Goal: Check status: Check status

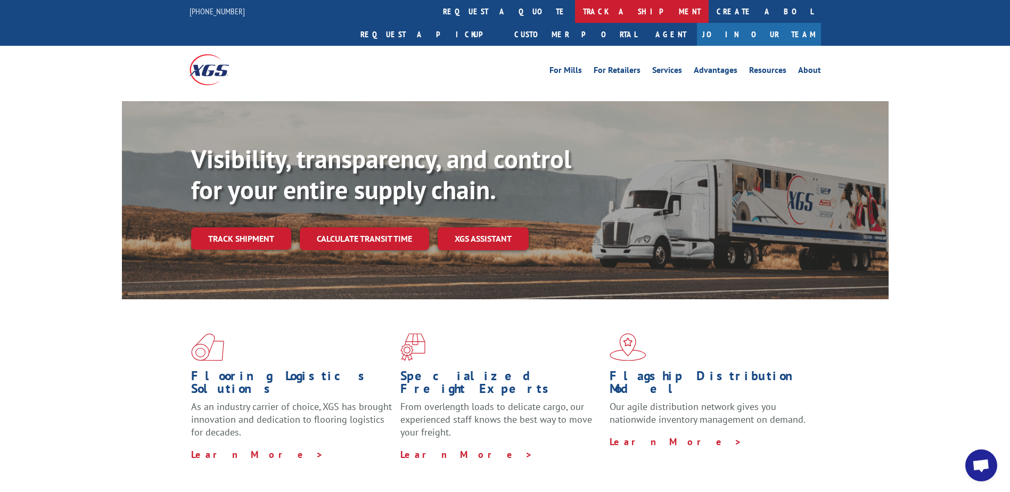
click at [575, 10] on link "track a shipment" at bounding box center [642, 11] width 134 height 23
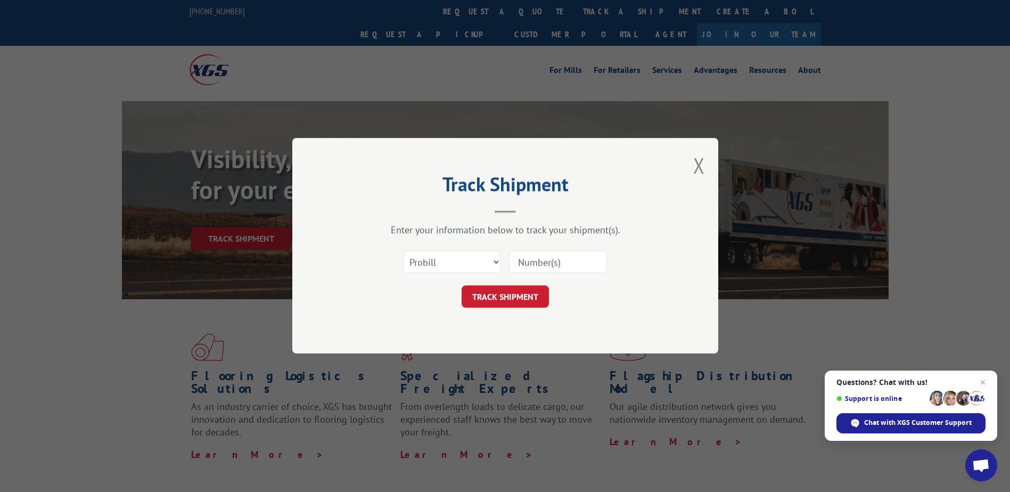
click at [528, 267] on input at bounding box center [558, 262] width 98 height 22
type input "16945326"
click at [503, 299] on button "TRACK SHIPMENT" at bounding box center [505, 297] width 87 height 22
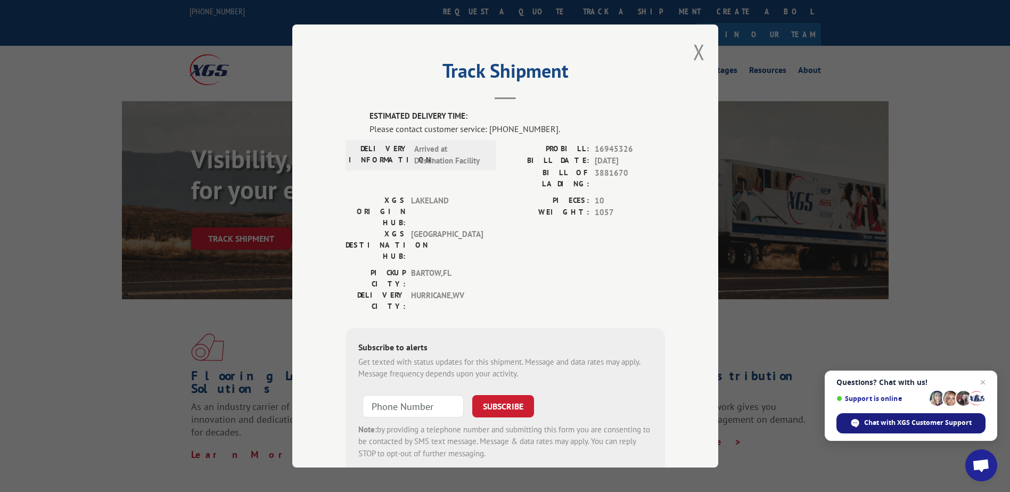
click at [928, 428] on div "Chat with XGS Customer Support" at bounding box center [911, 423] width 149 height 20
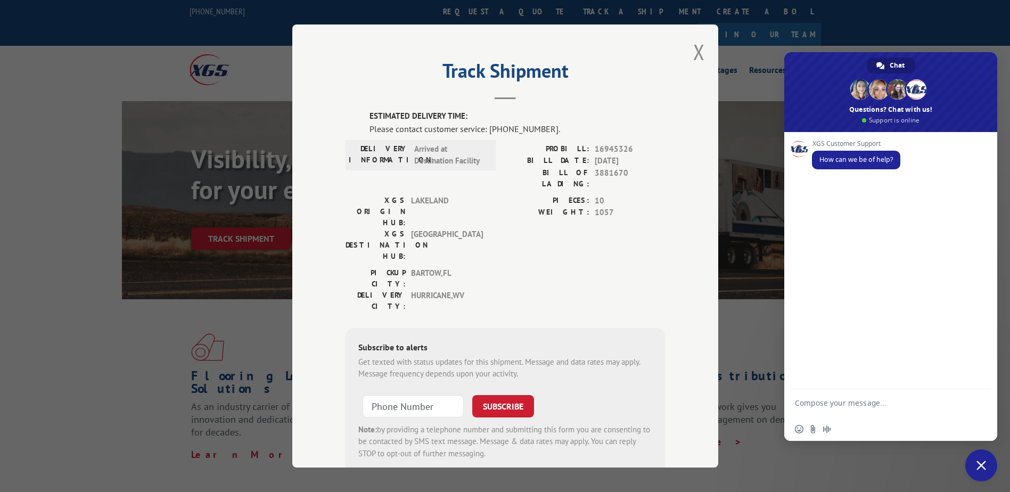
click at [860, 405] on textarea "Compose your message..." at bounding box center [879, 407] width 168 height 19
type textarea "I need to check on the status of my order"
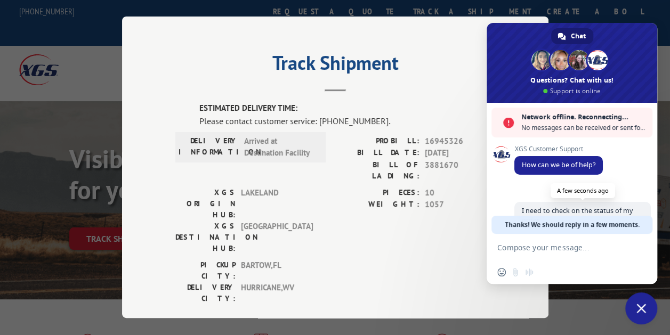
scroll to position [28, 0]
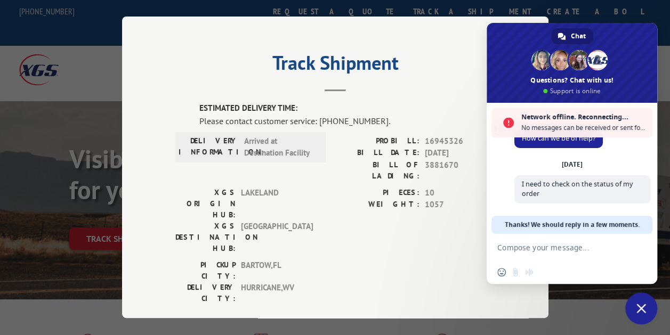
click at [457, 135] on span "16945326" at bounding box center [460, 141] width 70 height 12
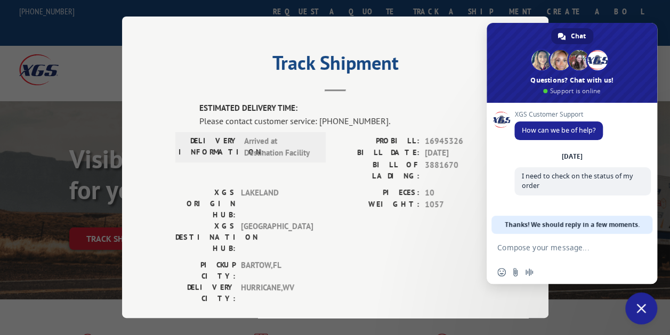
click at [456, 138] on span "16945326" at bounding box center [460, 141] width 70 height 12
drag, startPoint x: 456, startPoint y: 138, endPoint x: 443, endPoint y: 140, distance: 13.4
click at [443, 140] on span "16945326" at bounding box center [460, 141] width 70 height 12
drag, startPoint x: 443, startPoint y: 140, endPoint x: 456, endPoint y: 128, distance: 17.3
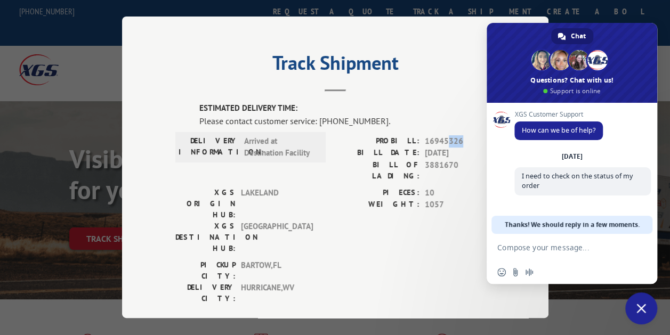
click at [456, 128] on div "ESTIMATED DELIVERY TIME: Please contact customer service: [PHONE_NUMBER]. DELIV…" at bounding box center [335, 284] width 320 height 362
click at [462, 135] on span "16945326" at bounding box center [460, 141] width 70 height 12
drag, startPoint x: 458, startPoint y: 137, endPoint x: 417, endPoint y: 140, distance: 41.6
click at [417, 140] on div "PROBILL: 16945326" at bounding box center [415, 141] width 160 height 12
copy div "16945326"
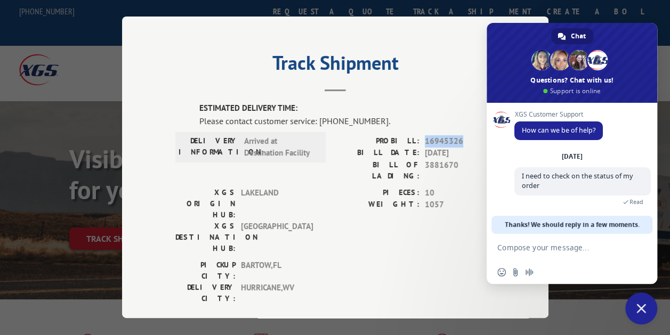
click at [417, 140] on div "PROBILL: 16945326" at bounding box center [415, 141] width 160 height 12
click at [541, 241] on form at bounding box center [560, 248] width 126 height 29
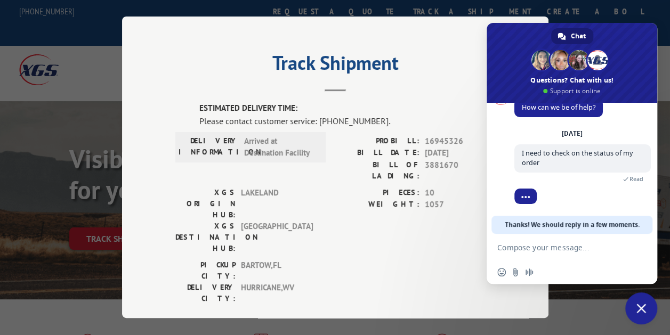
click at [546, 249] on textarea "Compose your message..." at bounding box center [560, 248] width 126 height 10
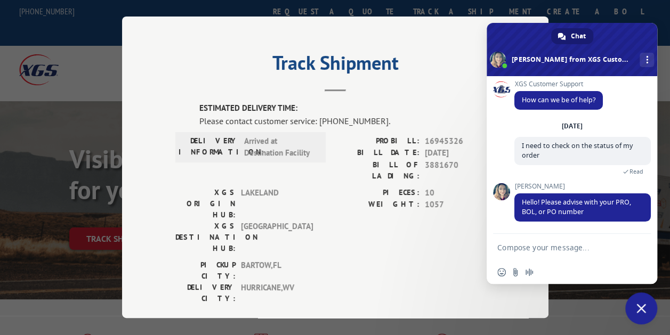
scroll to position [5, 0]
paste textarea "16945326"
type textarea "16945326"
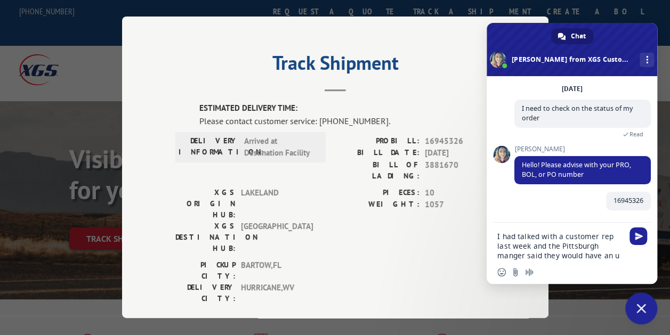
scroll to position [44, 0]
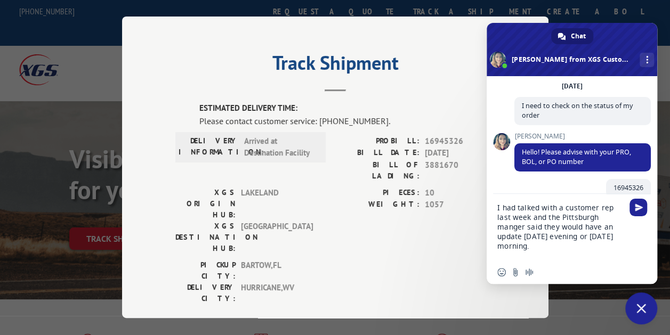
type textarea "I had talked with a customer rep last week and the Pittsburgh manger said they …"
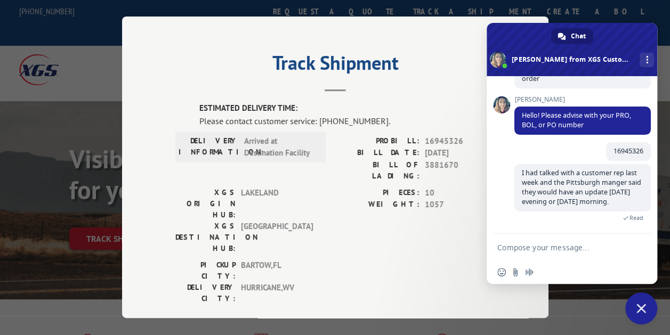
scroll to position [94, 0]
click at [537, 19] on div "Track Shipment ESTIMATED DELIVERY TIME: Please contact customer service: [PHONE…" at bounding box center [335, 167] width 426 height 301
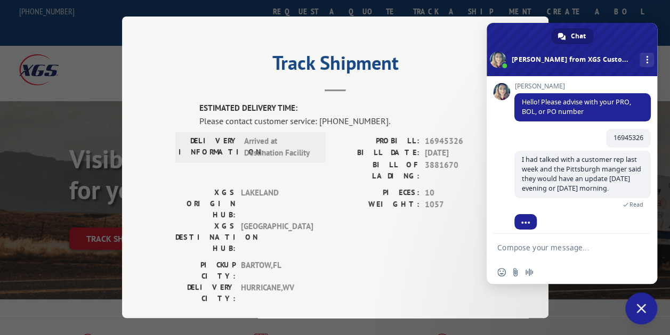
scroll to position [115, 0]
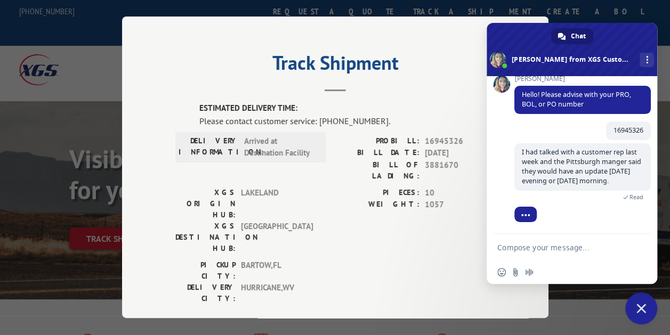
click at [602, 11] on div "Track Shipment ESTIMATED DELIVERY TIME: Please contact customer service: [PHONE…" at bounding box center [335, 167] width 670 height 335
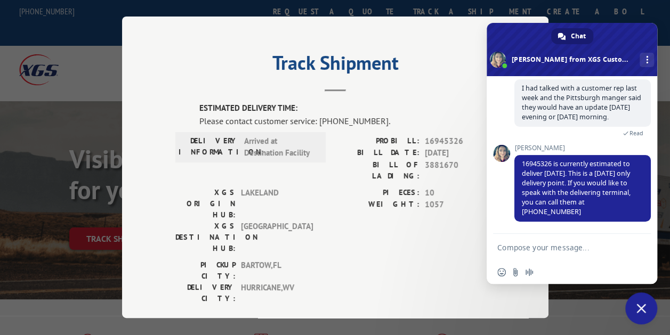
click at [545, 243] on textarea "Compose your message..." at bounding box center [560, 248] width 126 height 10
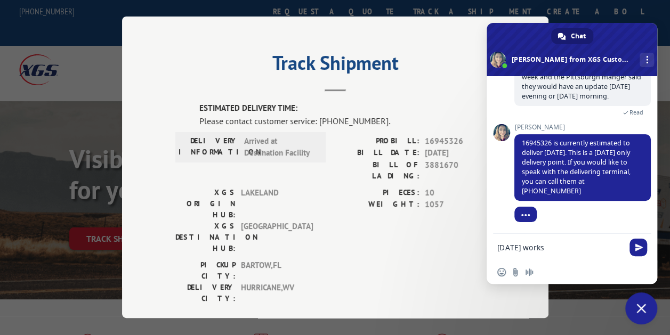
type textarea "[DATE] works"
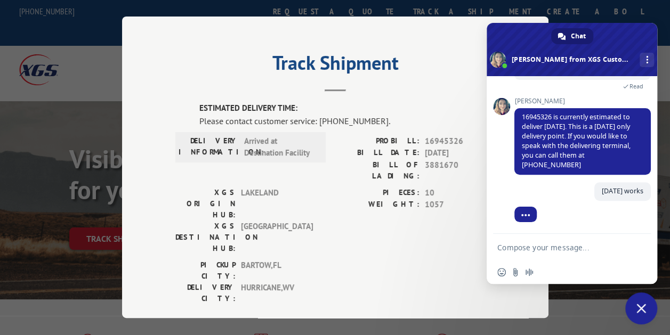
scroll to position [228, 0]
type textarea "I"
type textarea "d"
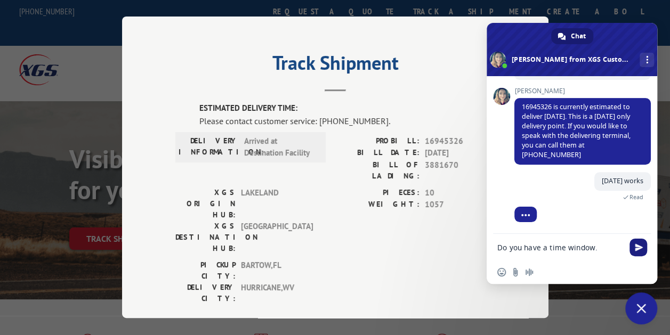
type textarea "Do you have a time window."
click at [645, 252] on span "Send" at bounding box center [638, 248] width 18 height 18
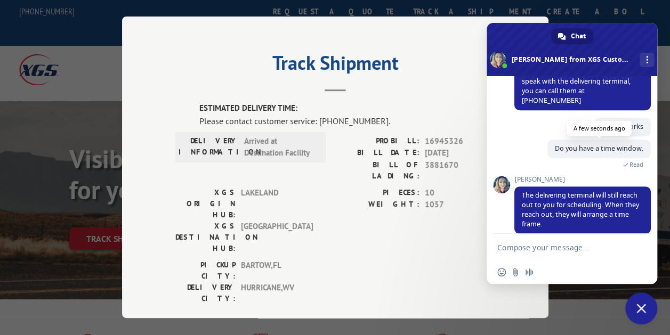
scroll to position [296, 0]
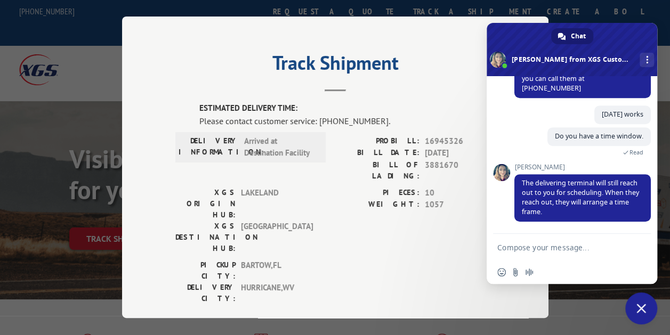
click at [567, 245] on textarea "Compose your message..." at bounding box center [560, 248] width 126 height 10
type textarea "Okay"
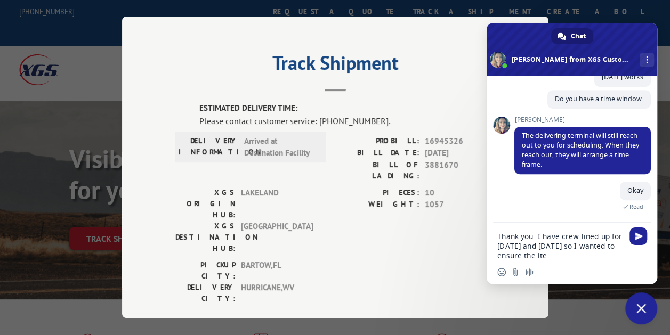
scroll to position [380, 0]
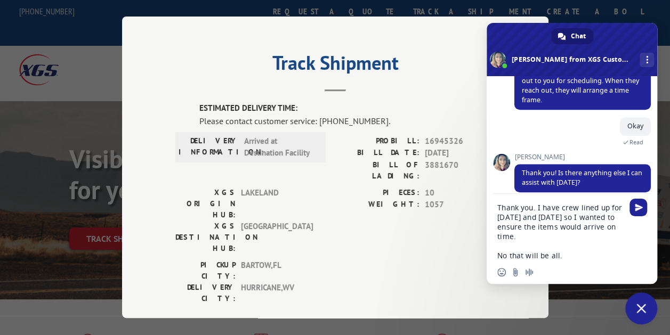
type textarea "Thank you. I have crew lined up for [DATE] and [DATE] so I wanted to ensure the…"
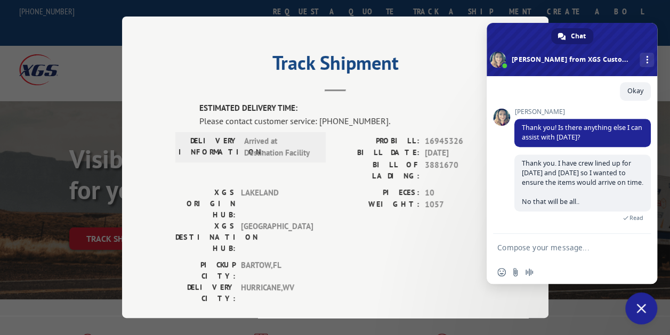
scroll to position [602, 0]
